Goal: Information Seeking & Learning: Find specific fact

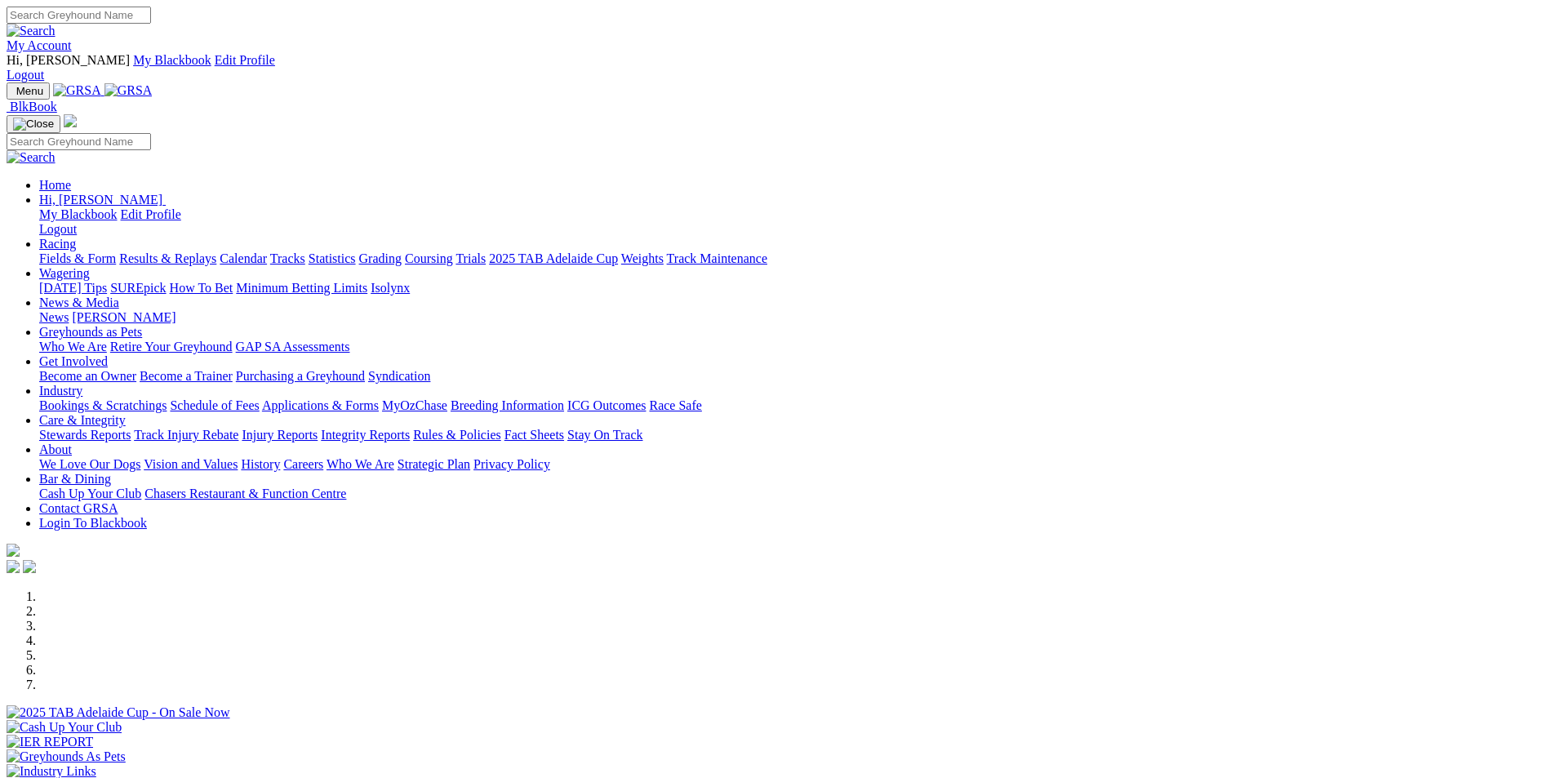
click at [216, 251] on link "Results & Replays" at bounding box center [167, 258] width 97 height 14
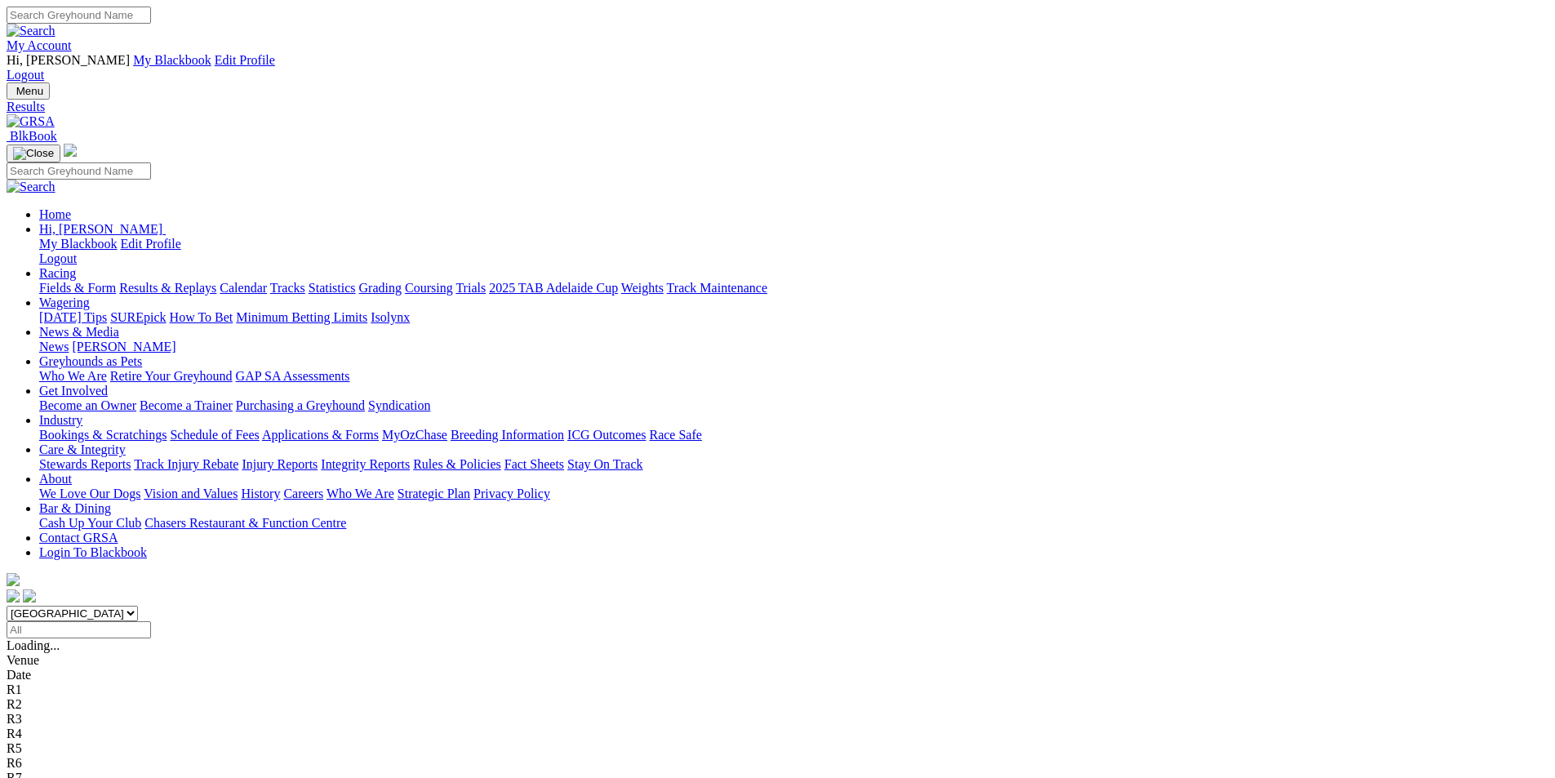
click at [68, 777] on span "8 4 6 2" at bounding box center [50, 792] width 36 height 14
click at [61, 771] on span "8 4 1 5" at bounding box center [43, 778] width 36 height 14
click at [61, 756] on span "1 2 4 7" at bounding box center [43, 763] width 36 height 14
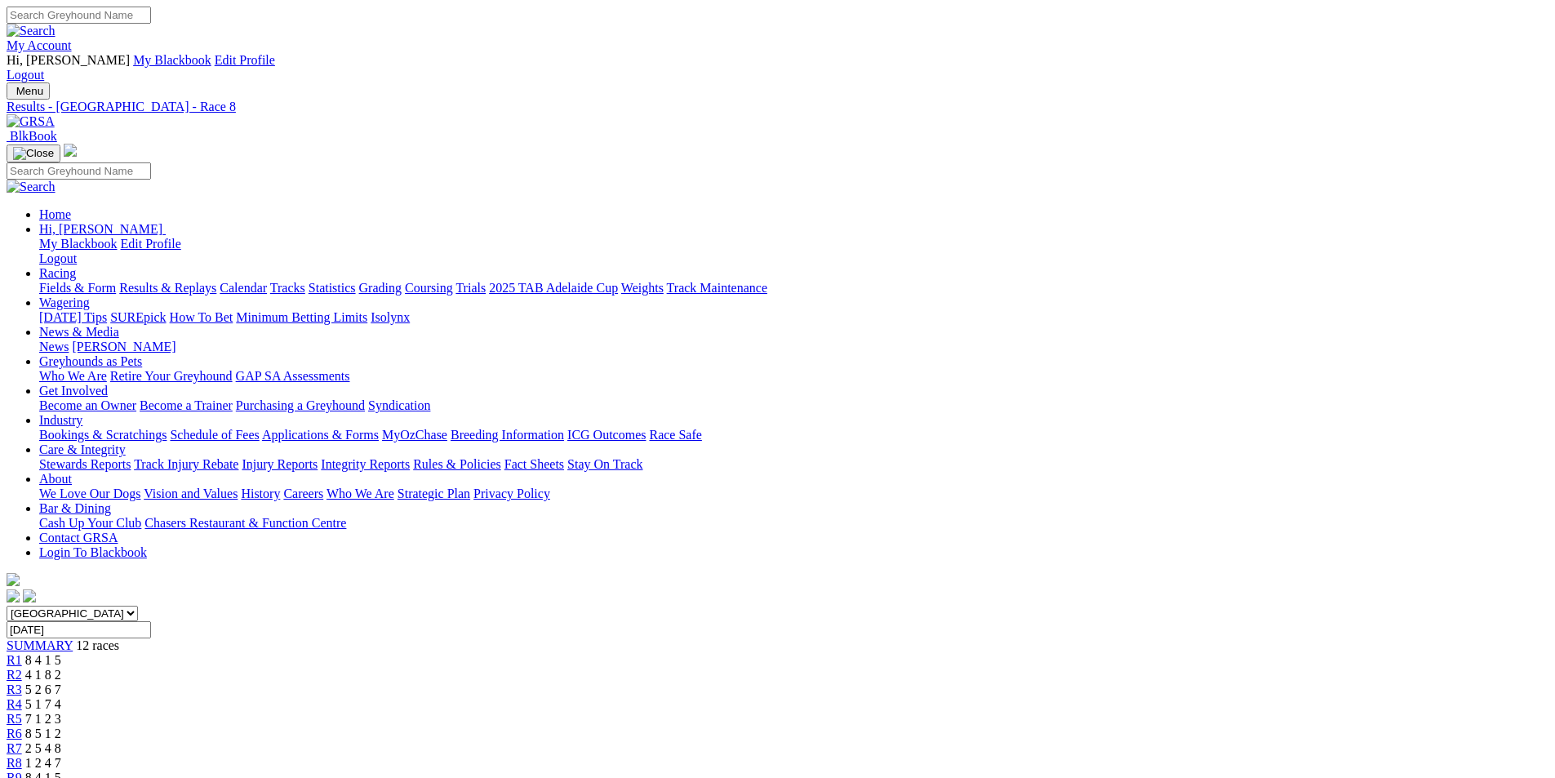
click at [61, 741] on span "2 5 4 8" at bounding box center [43, 748] width 36 height 14
click at [61, 727] on span "8 5 1 2" at bounding box center [43, 734] width 36 height 14
click at [61, 712] on span "7 1 2 3" at bounding box center [43, 719] width 36 height 14
click at [61, 697] on span "5 1 7 4" at bounding box center [43, 704] width 36 height 14
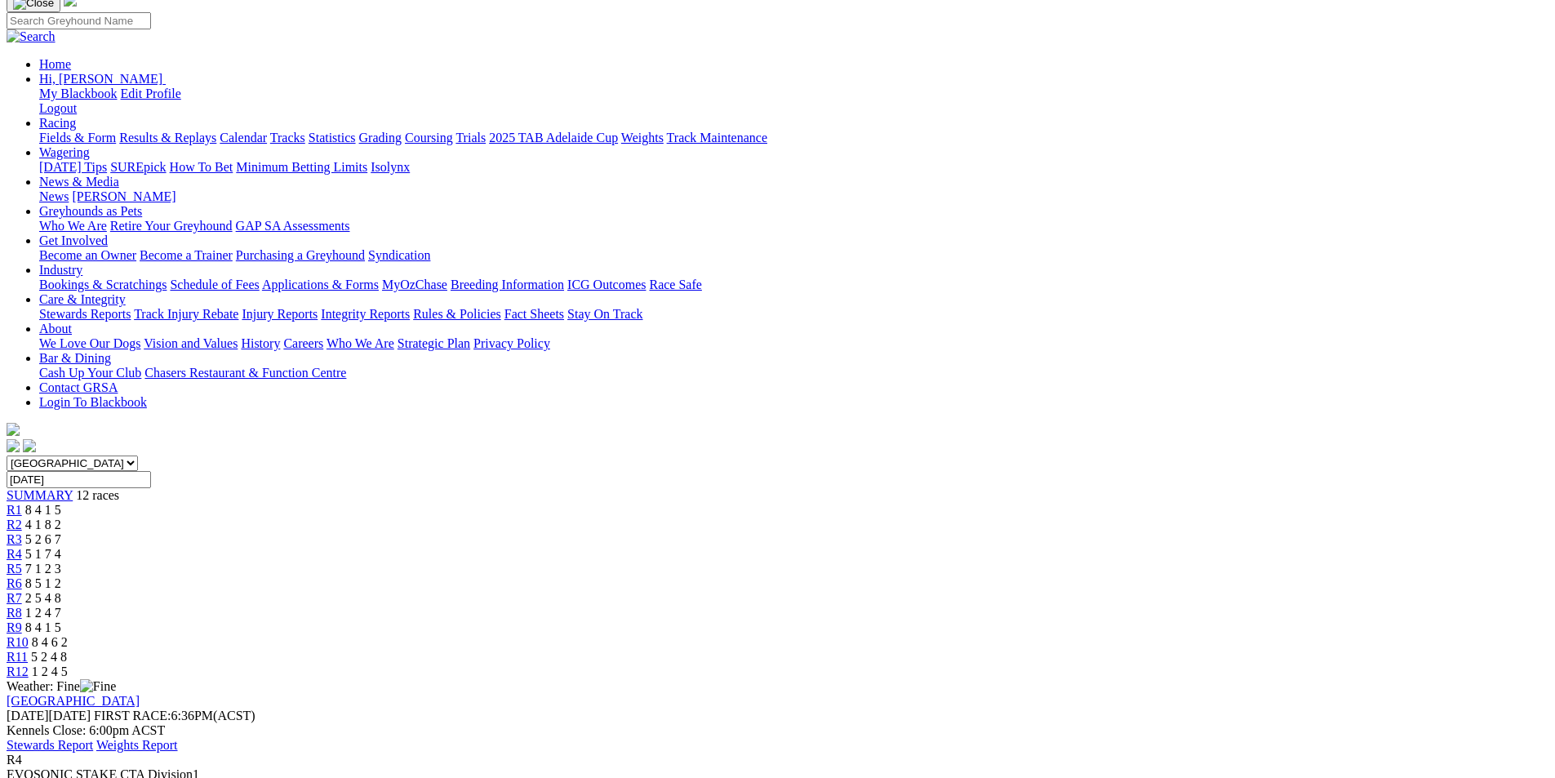
scroll to position [164, 0]
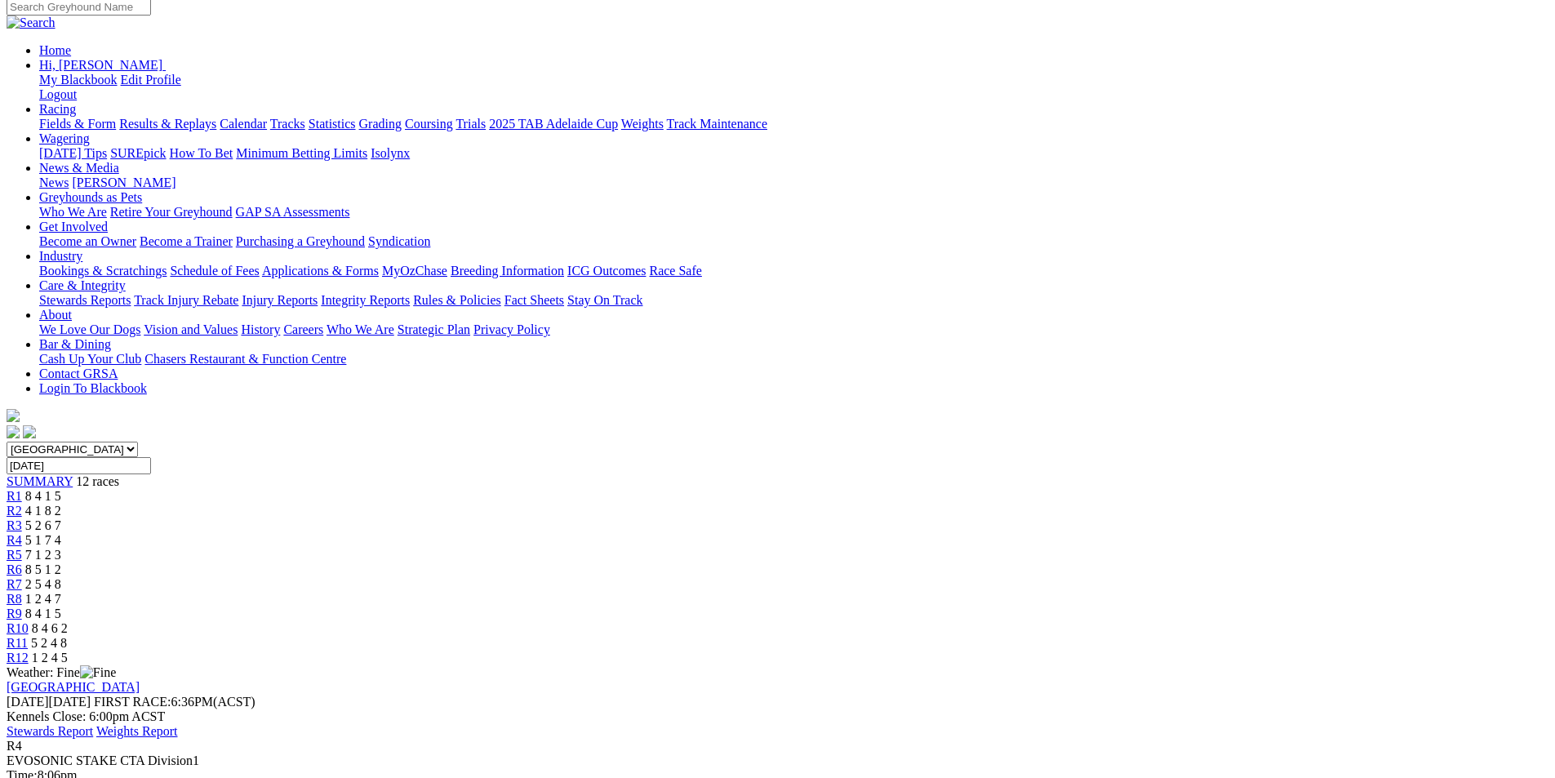
click at [61, 518] on span "5 2 6 7" at bounding box center [43, 525] width 36 height 14
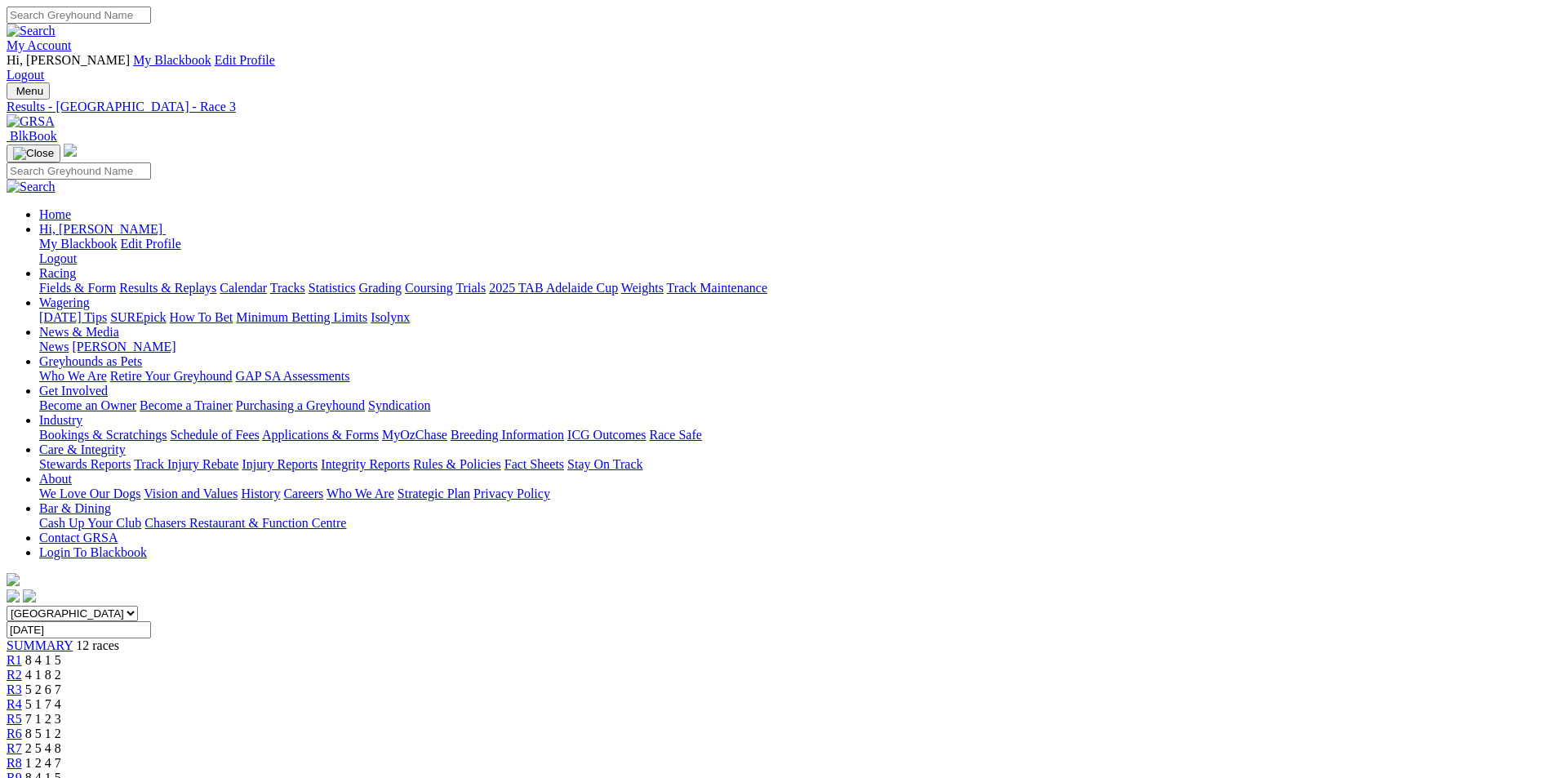
click at [61, 668] on span "4 1 8 2" at bounding box center [43, 675] width 36 height 14
click at [61, 653] on span "8 4 1 5" at bounding box center [43, 660] width 36 height 14
